Goal: Information Seeking & Learning: Learn about a topic

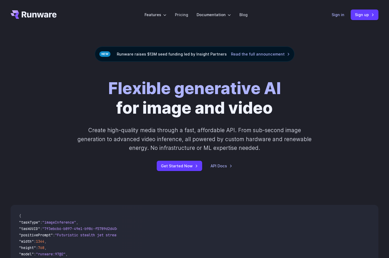
click at [336, 17] on link "Sign in" at bounding box center [337, 15] width 13 height 6
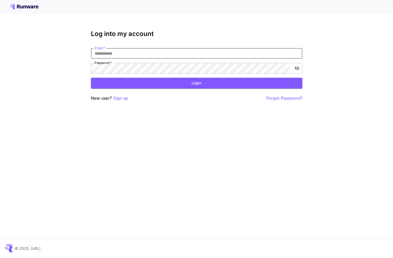
click at [196, 107] on div "Log into my account Email   * Email   * Password   * Password   * Login New use…" at bounding box center [196, 129] width 393 height 258
click at [185, 81] on button "Login" at bounding box center [196, 83] width 211 height 11
type input "**********"
click at [196, 83] on button "Login" at bounding box center [196, 83] width 211 height 11
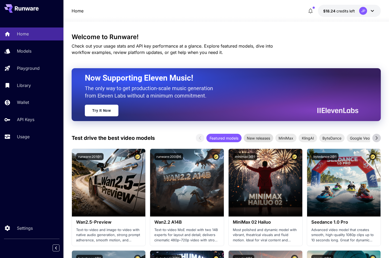
click at [251, 138] on span "New releases" at bounding box center [258, 138] width 30 height 6
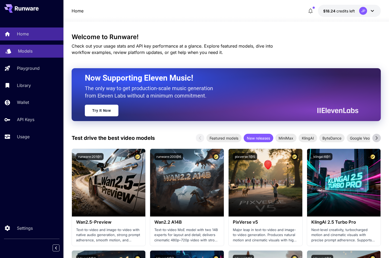
click at [28, 47] on link "Models" at bounding box center [31, 51] width 63 height 13
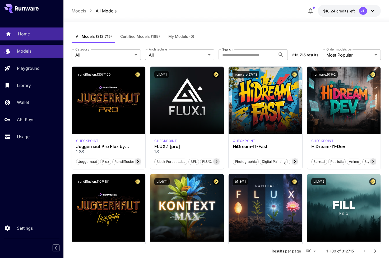
click at [39, 31] on div "Home" at bounding box center [38, 34] width 41 height 6
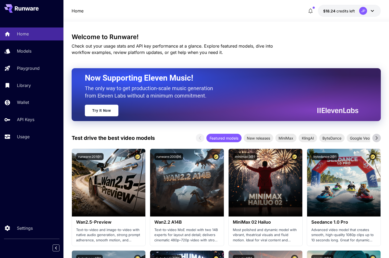
click at [38, 43] on div "Home Models Playground Library Wallet API Keys Usage" at bounding box center [31, 84] width 63 height 115
click at [43, 44] on div "Home Models Playground Library Wallet API Keys Usage" at bounding box center [31, 84] width 63 height 115
click at [38, 48] on div "Models" at bounding box center [38, 51] width 41 height 6
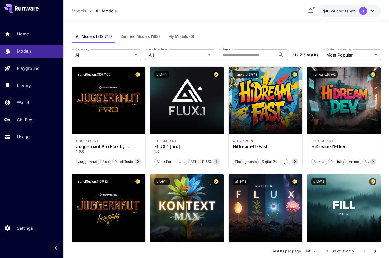
click at [137, 34] on button "Certified Models (169)" at bounding box center [140, 36] width 48 height 13
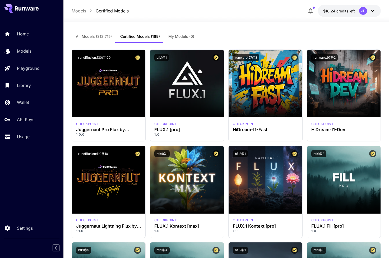
click at [88, 34] on span "All Models (312,715)" at bounding box center [94, 36] width 36 height 5
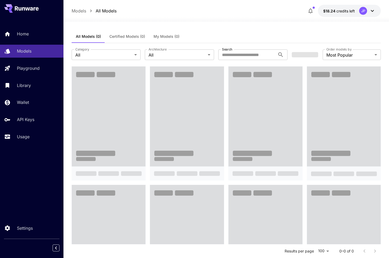
click at [203, 1] on div "Models All Models $18.24 credits left JP" at bounding box center [225, 11] width 325 height 22
